Goal: Check status: Check status

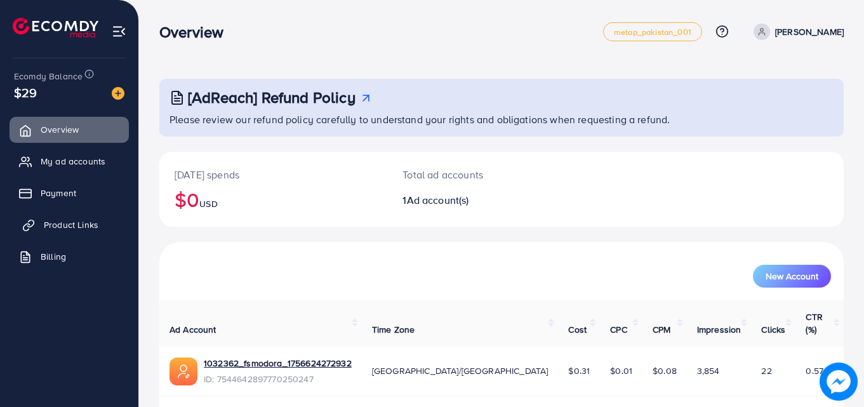
click at [95, 225] on span "Product Links" at bounding box center [71, 224] width 55 height 13
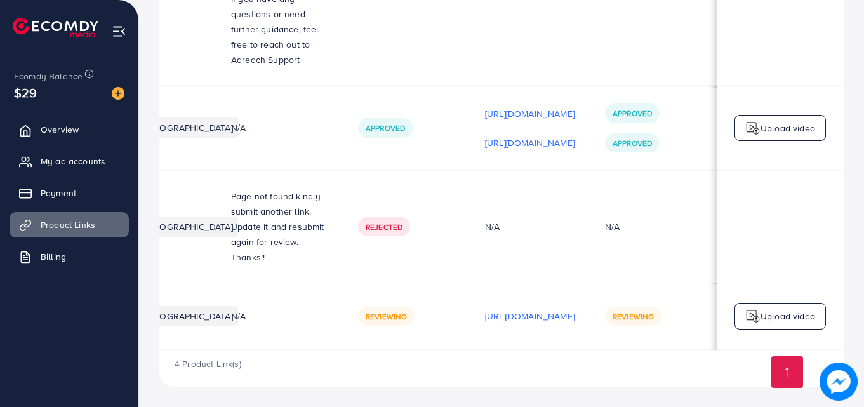
scroll to position [0, 209]
click at [407, 311] on span "Reviewing" at bounding box center [386, 316] width 41 height 11
